Goal: Transaction & Acquisition: Purchase product/service

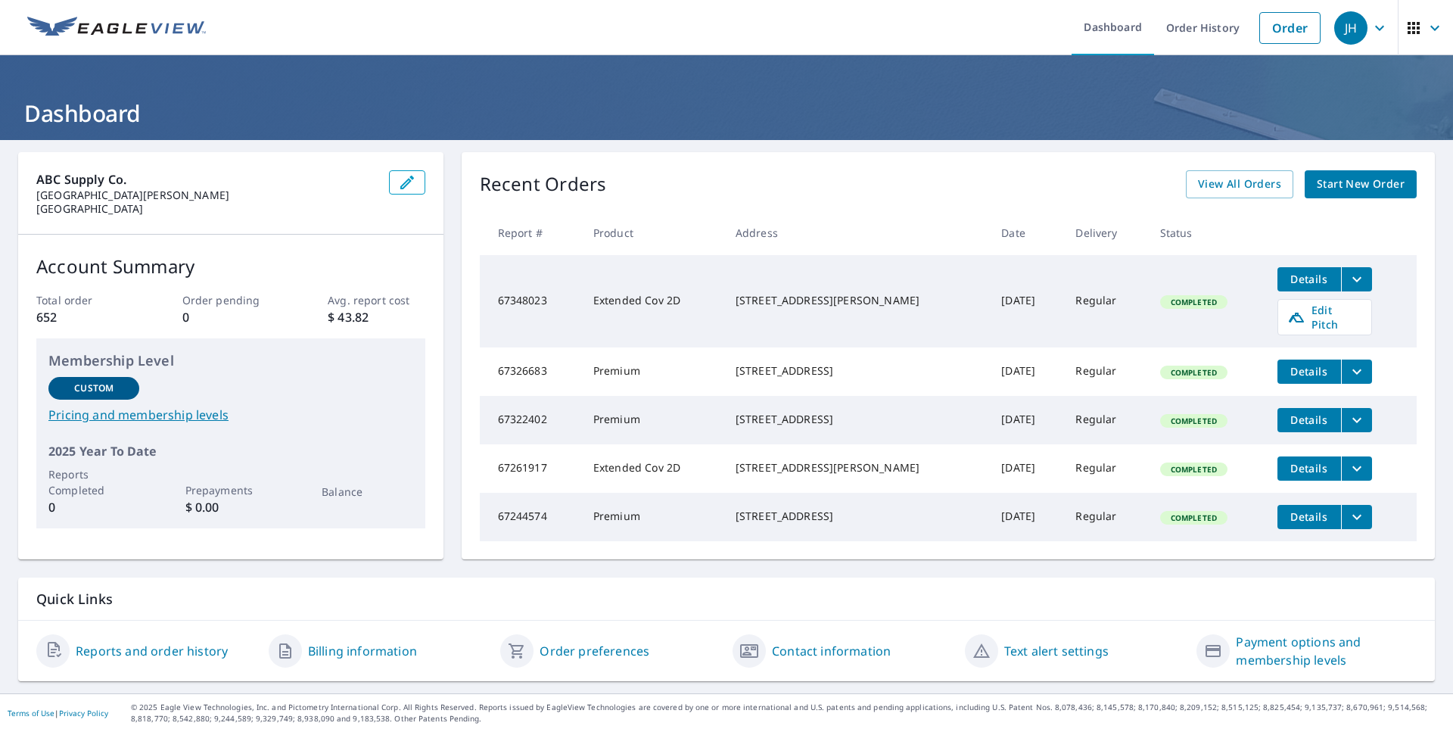
click at [1318, 179] on span "Start New Order" at bounding box center [1360, 184] width 88 height 19
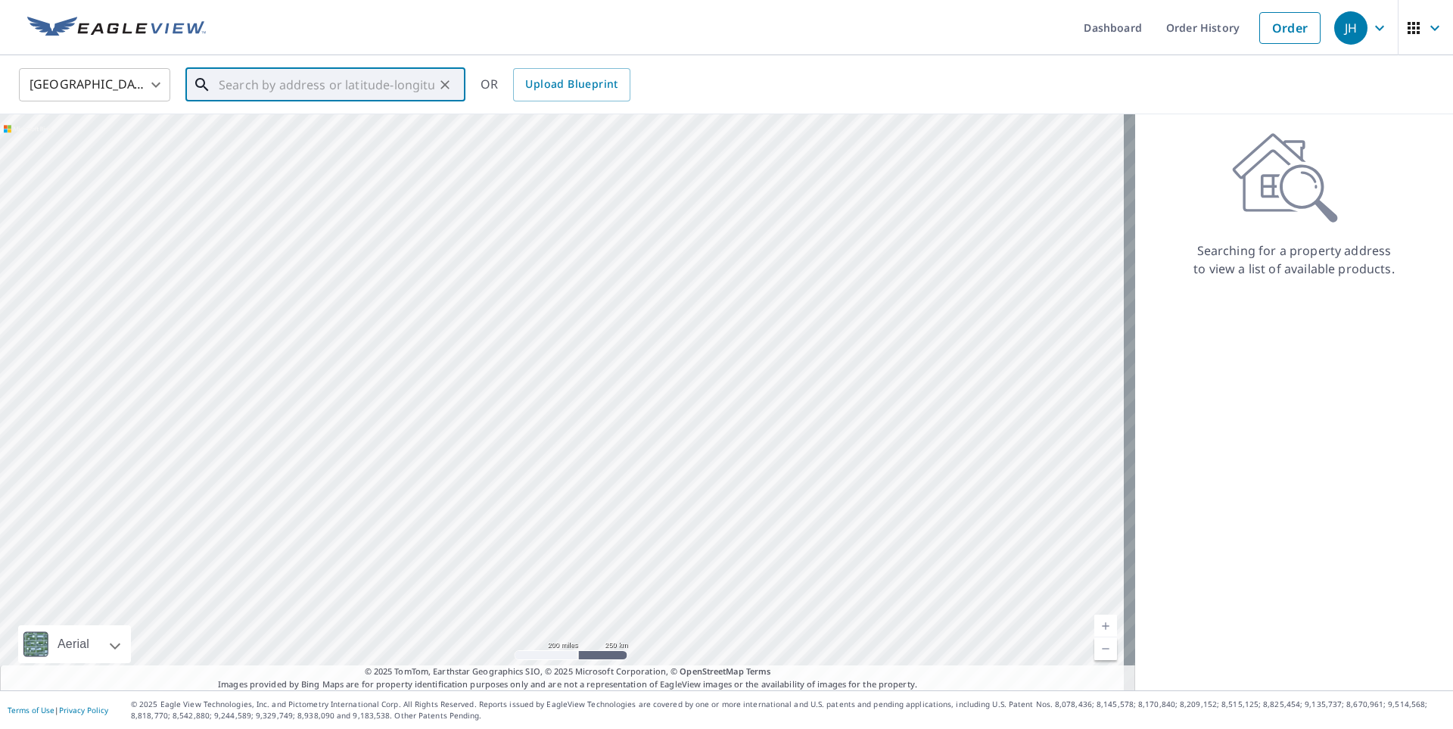
click at [380, 74] on input "text" at bounding box center [327, 85] width 216 height 42
click at [302, 129] on span "124 Kovenish Ct" at bounding box center [335, 129] width 238 height 18
type input "[STREET_ADDRESS]"
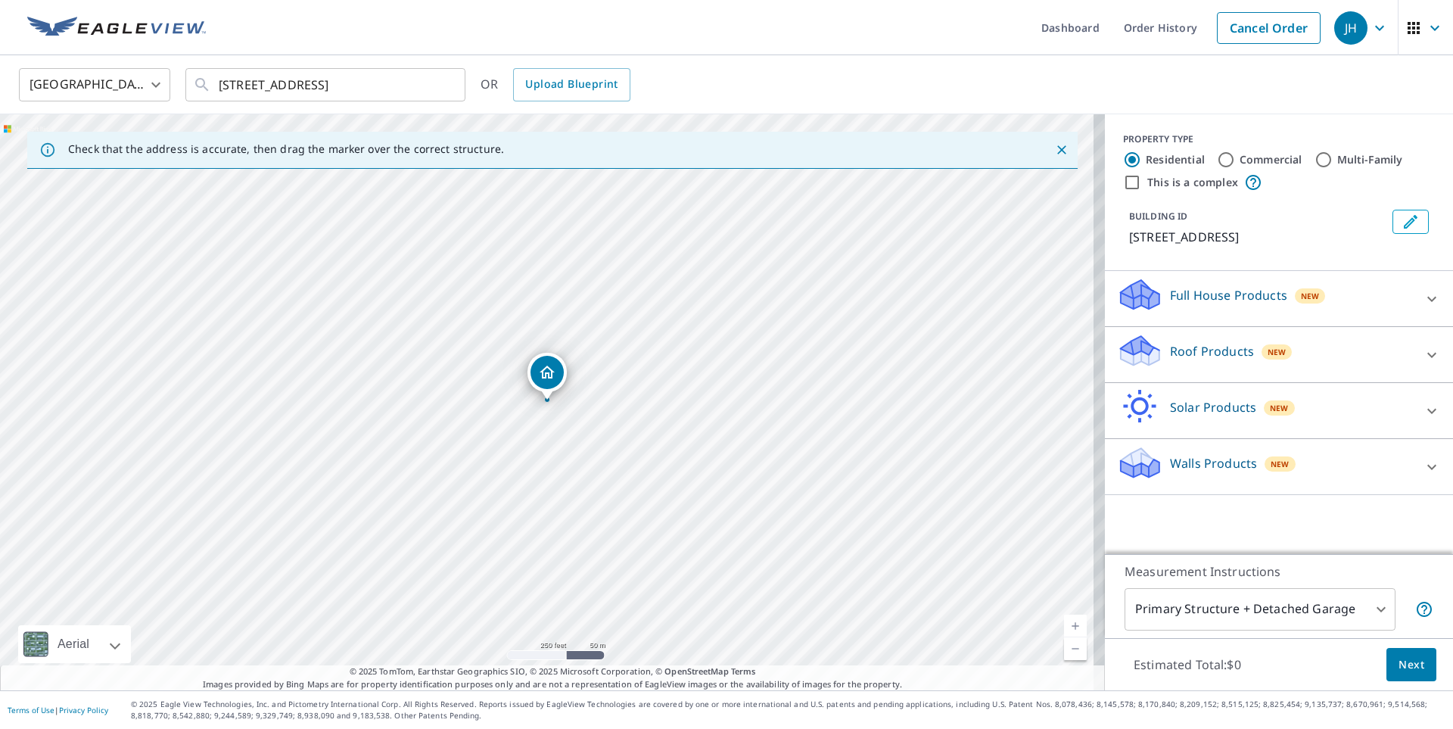
click at [1222, 343] on p "Roof Products" at bounding box center [1212, 351] width 84 height 18
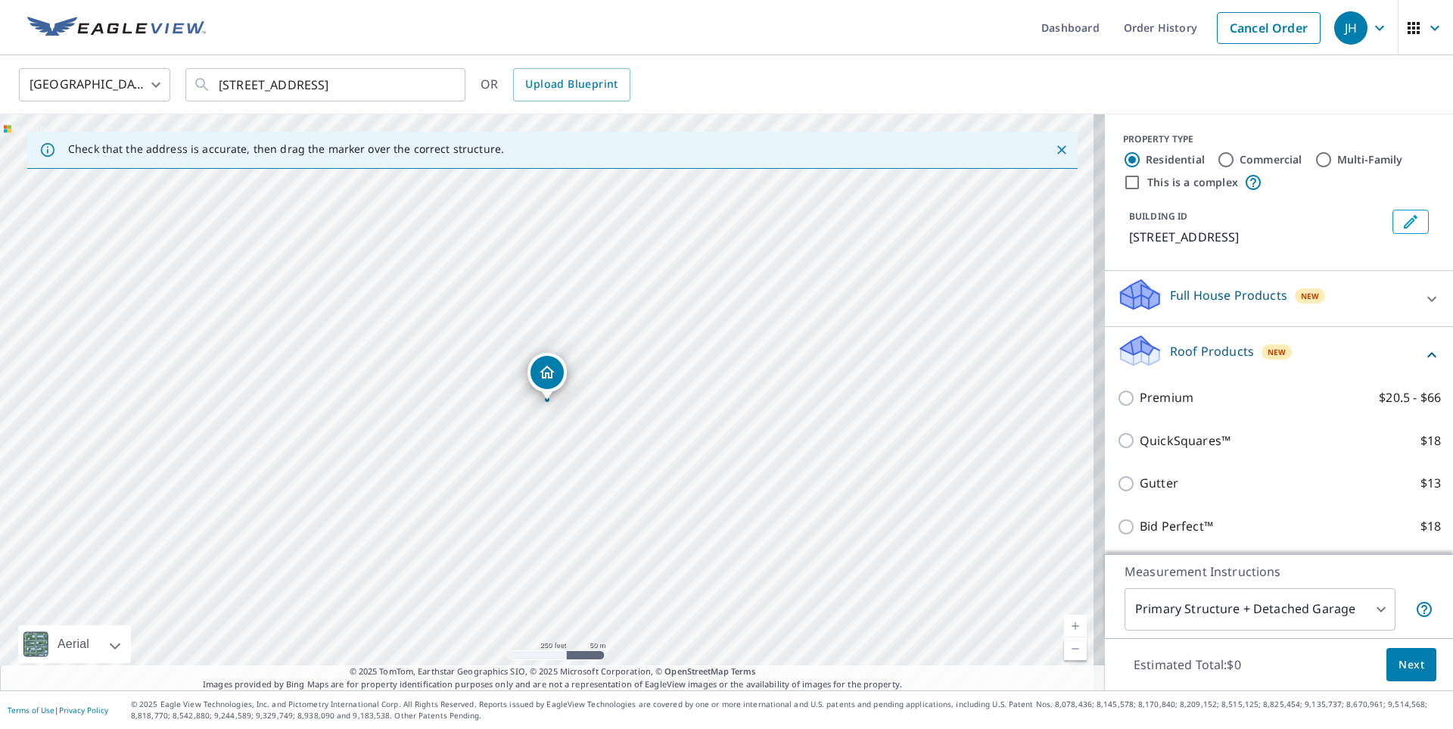
click at [1161, 387] on div "Premium $20.5 - $66" at bounding box center [1279, 397] width 324 height 43
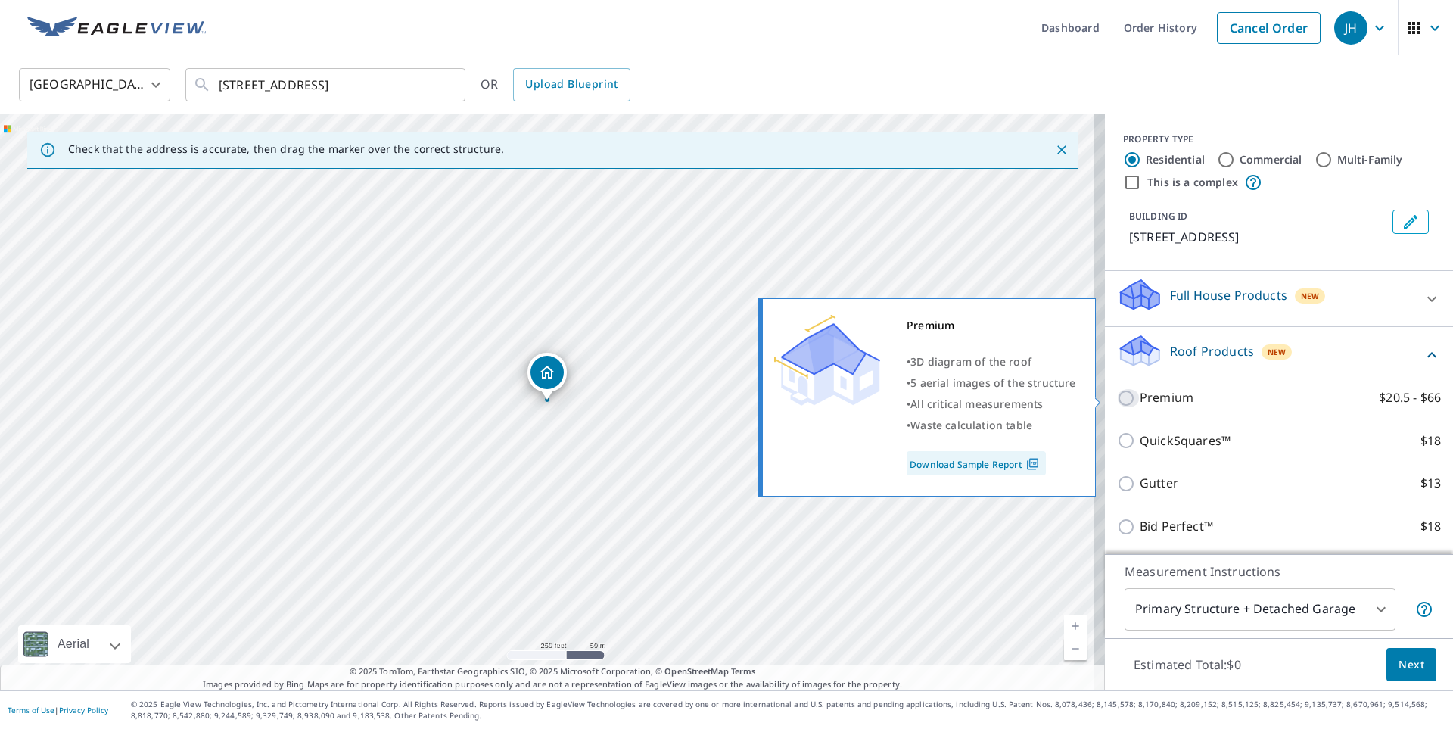
click at [1117, 394] on input "Premium $20.5 - $66" at bounding box center [1128, 398] width 23 height 18
checkbox input "true"
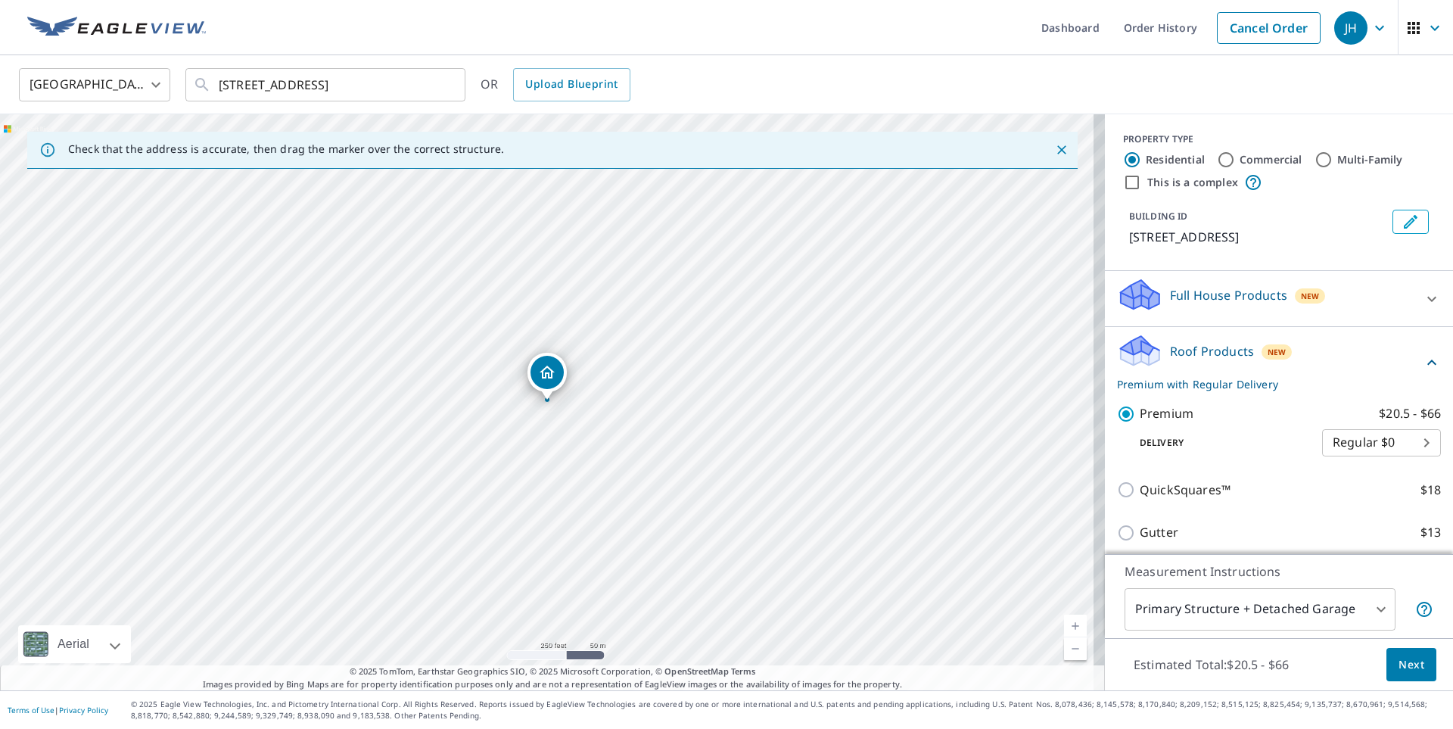
click at [1413, 661] on button "Next" at bounding box center [1411, 665] width 50 height 34
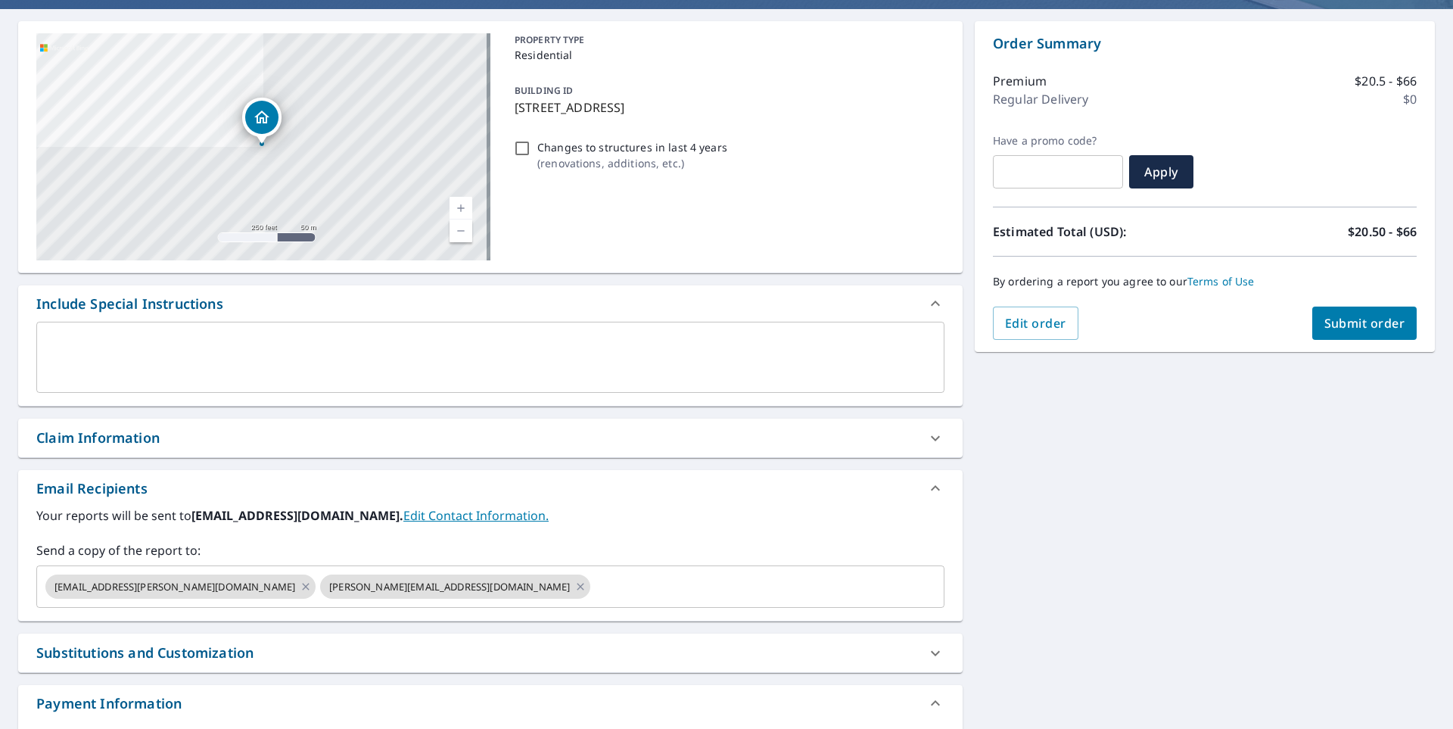
scroll to position [151, 0]
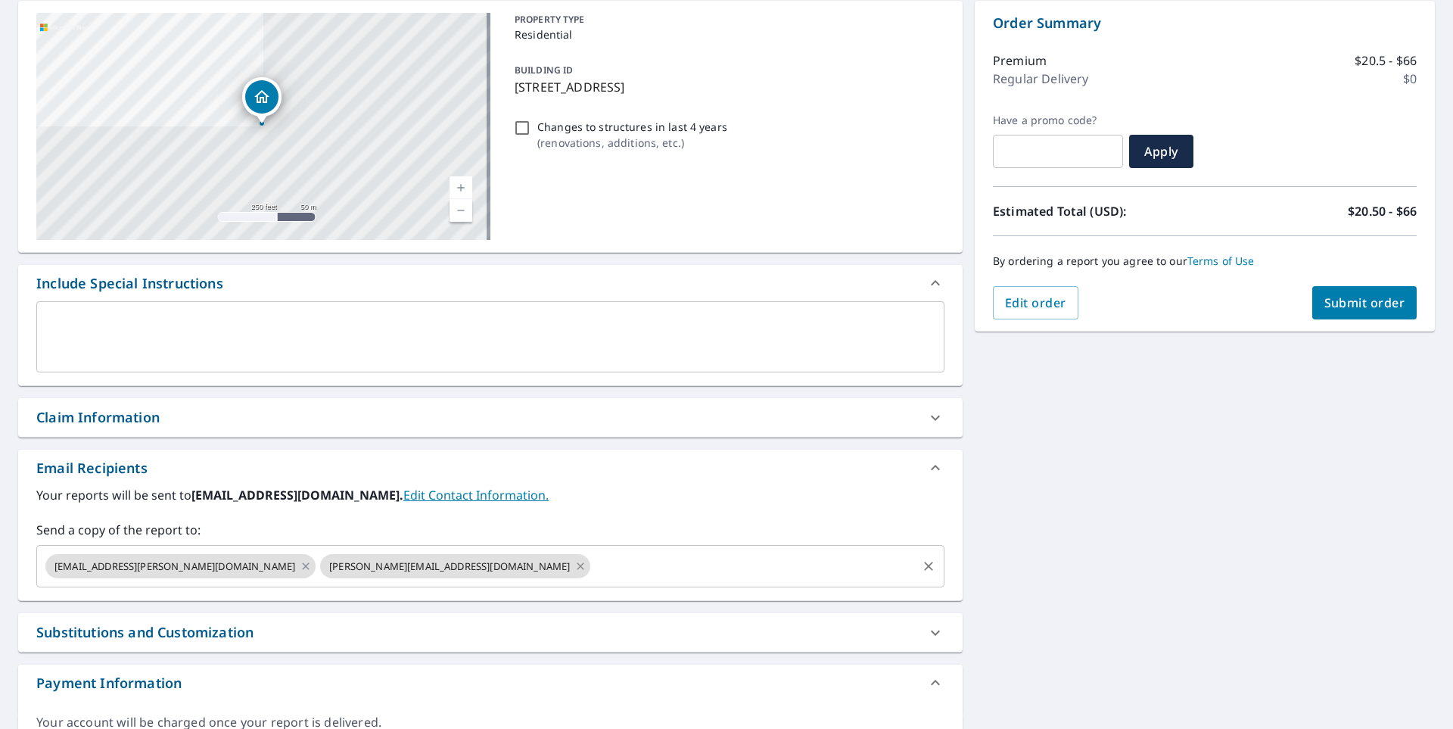
click at [574, 569] on icon at bounding box center [580, 566] width 12 height 17
click at [1336, 294] on span "Submit order" at bounding box center [1364, 302] width 81 height 17
checkbox input "true"
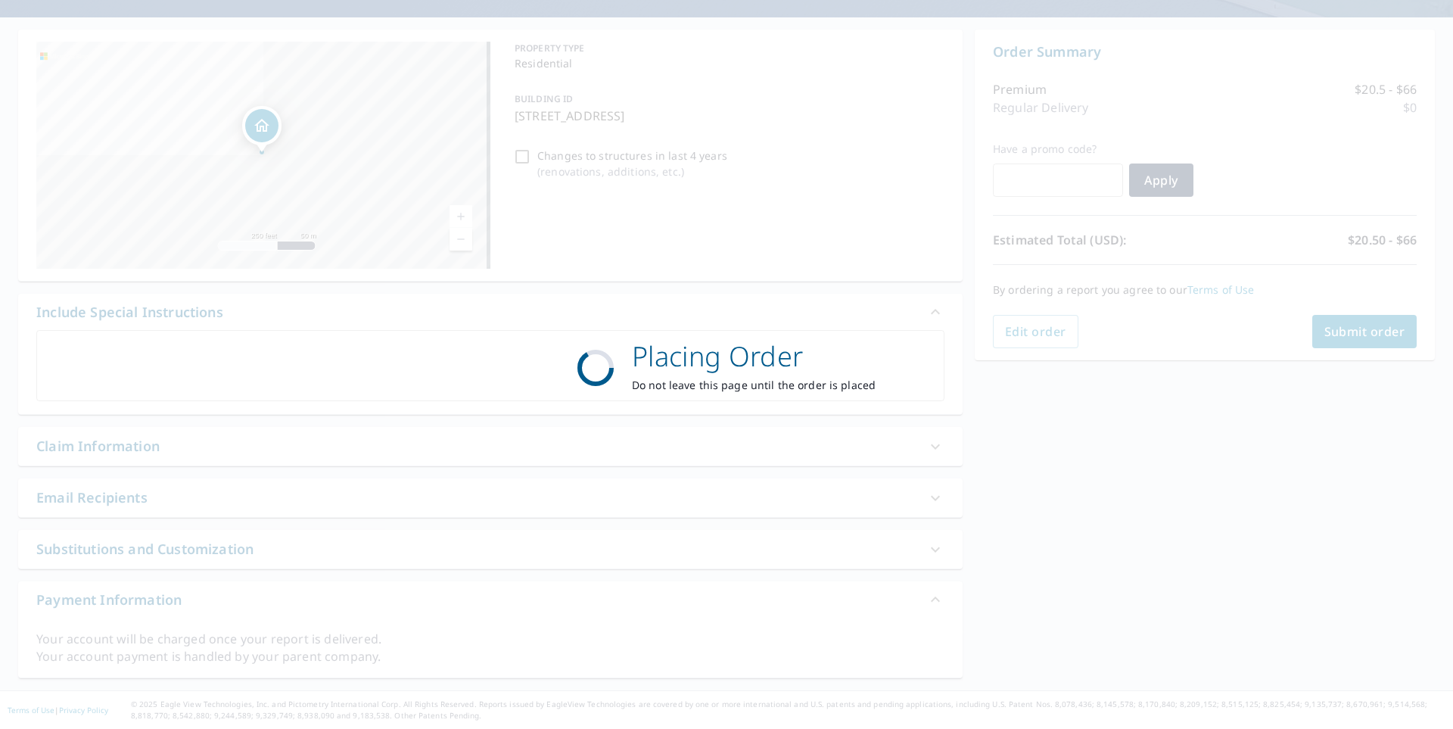
scroll to position [123, 0]
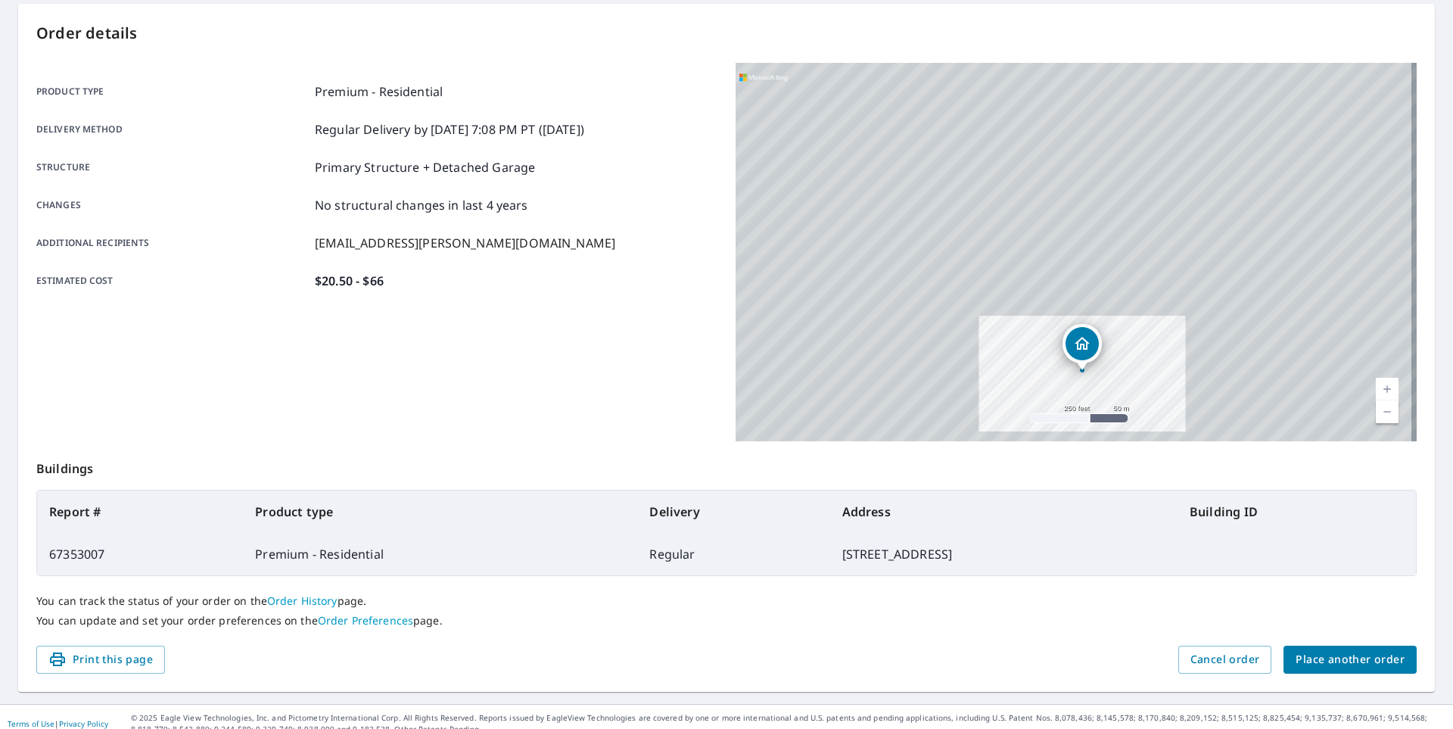
scroll to position [162, 0]
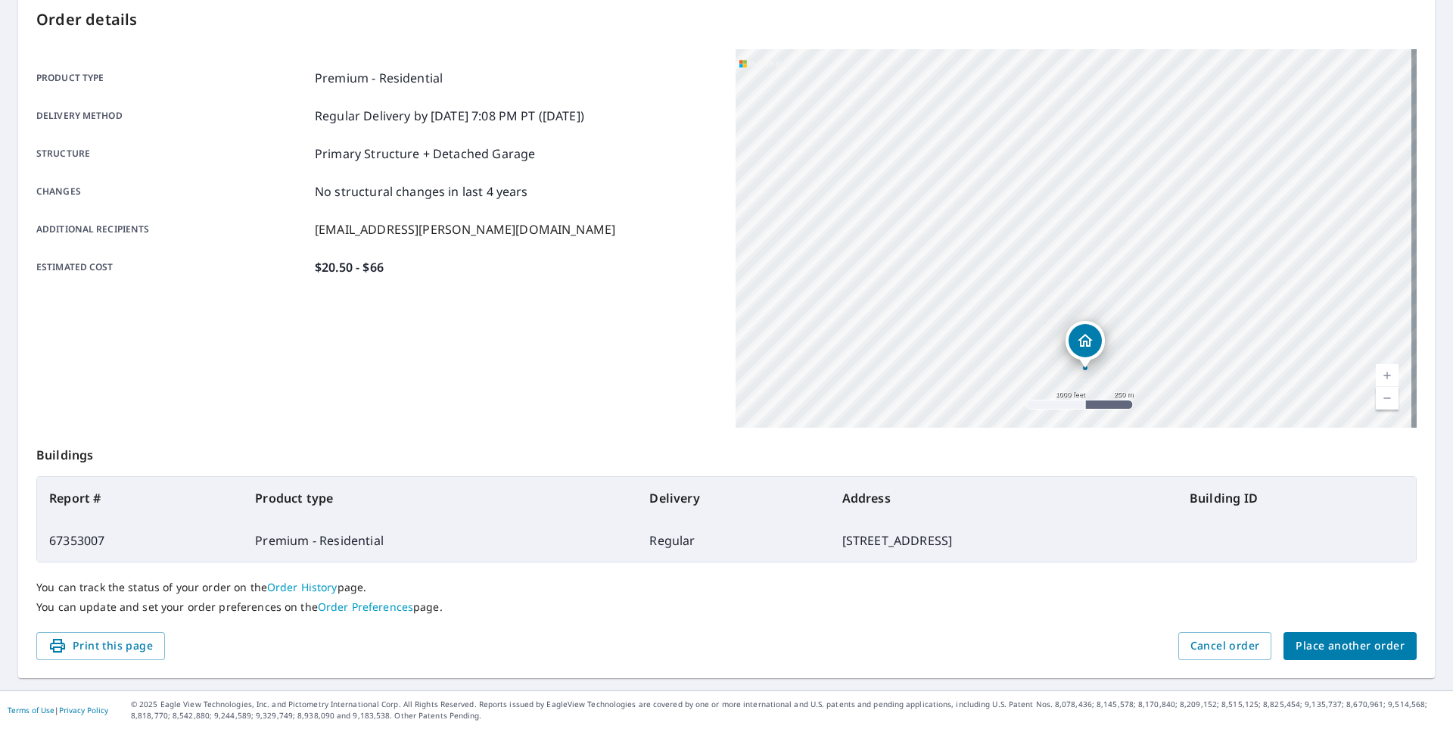
click at [1319, 642] on span "Place another order" at bounding box center [1349, 645] width 109 height 19
